Goal: Task Accomplishment & Management: Use online tool/utility

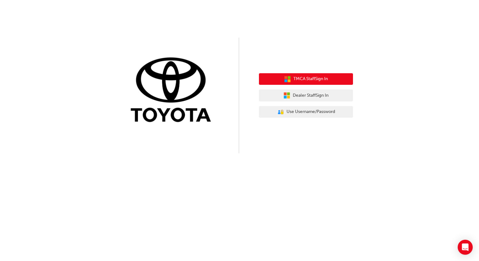
click at [316, 78] on span "TMCA Staff Sign In" at bounding box center [310, 79] width 34 height 7
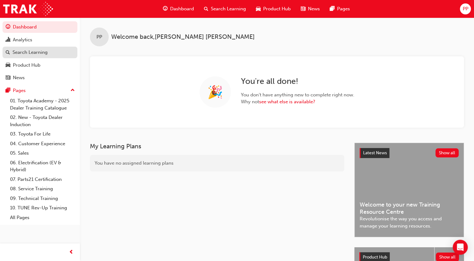
click at [38, 54] on div "Search Learning" at bounding box center [30, 52] width 35 height 7
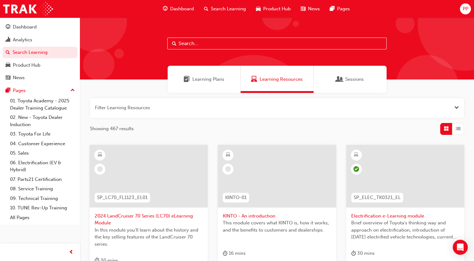
click at [251, 40] on input "text" at bounding box center [276, 44] width 219 height 12
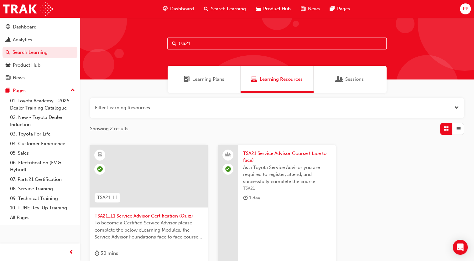
type input "tsa21"
click at [337, 77] on span "Sessions" at bounding box center [340, 79] width 6 height 7
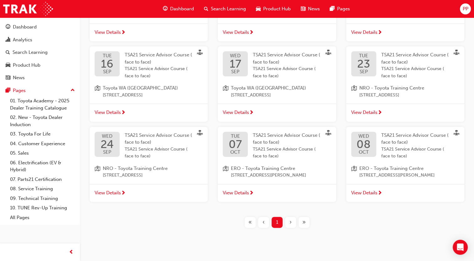
scroll to position [193, 0]
click at [110, 189] on span "View Details" at bounding box center [108, 192] width 26 height 7
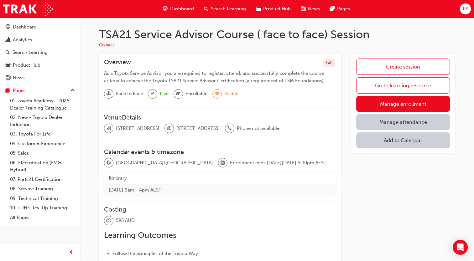
click at [108, 45] on button "Go back" at bounding box center [107, 45] width 16 height 7
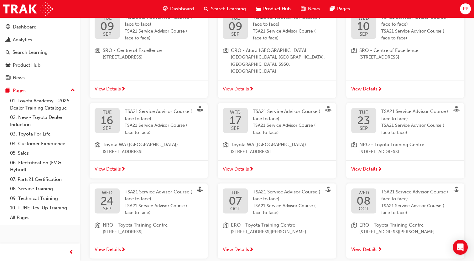
scroll to position [137, 0]
click at [368, 166] on span "View Details" at bounding box center [364, 169] width 26 height 7
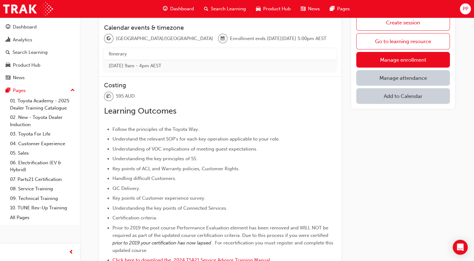
scroll to position [119, 0]
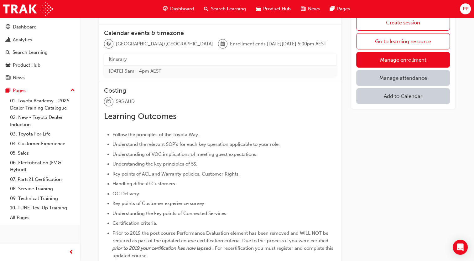
click at [389, 75] on link "Manage attendance" at bounding box center [403, 78] width 94 height 16
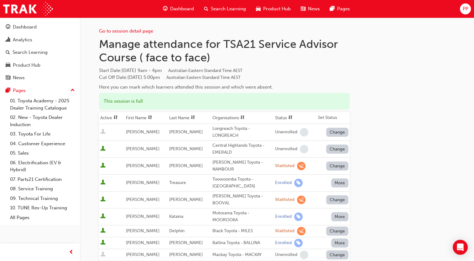
scroll to position [119, 0]
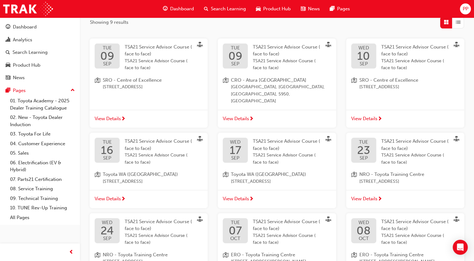
scroll to position [108, 0]
click at [115, 218] on div "WED 24 SEP" at bounding box center [107, 230] width 25 height 25
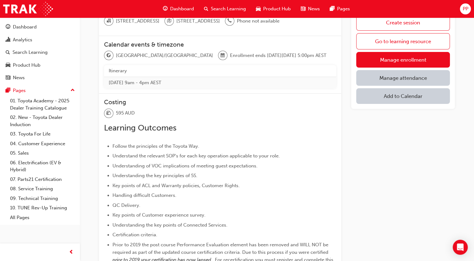
click at [407, 73] on link "Manage attendance" at bounding box center [403, 78] width 94 height 16
